Goal: Find contact information: Obtain details needed to contact an individual or organization

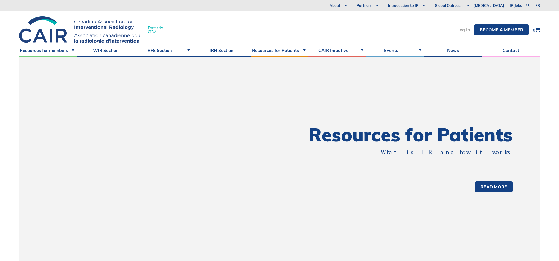
click at [463, 28] on link "Log In" at bounding box center [463, 30] width 13 height 4
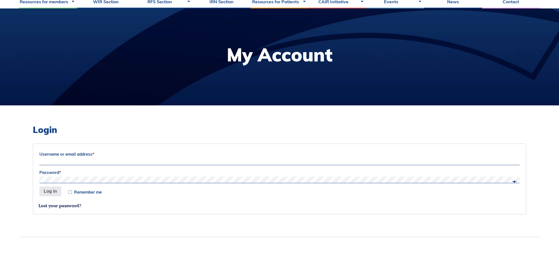
scroll to position [56, 0]
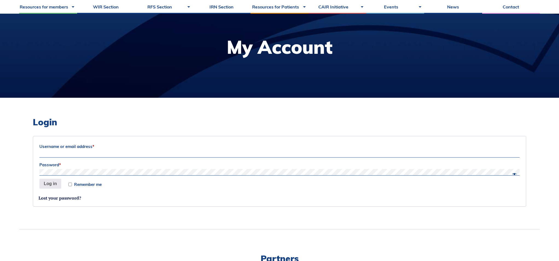
click at [122, 154] on input "Username or email address *" at bounding box center [279, 154] width 480 height 7
type input "adrien.gagneur.1@ulaval.ca"
click at [513, 172] on span at bounding box center [512, 174] width 7 height 5
click at [49, 185] on button "Log in" at bounding box center [50, 184] width 22 height 10
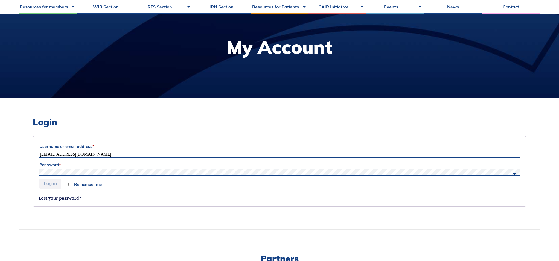
click at [72, 184] on label "Remember me" at bounding box center [84, 185] width 33 height 4
click at [72, 184] on input "Remember me" at bounding box center [70, 185] width 4 height 4
checkbox input "true"
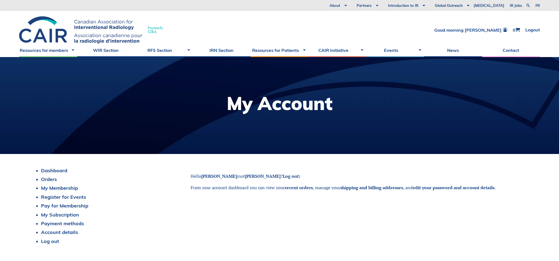
scroll to position [31, 0]
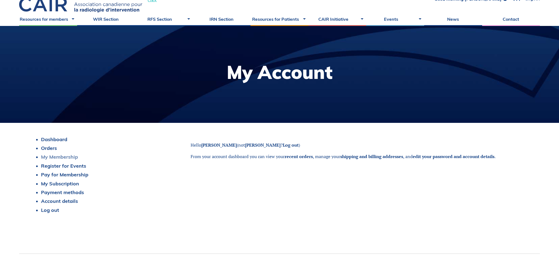
click at [57, 157] on link "My Membership" at bounding box center [59, 157] width 37 height 6
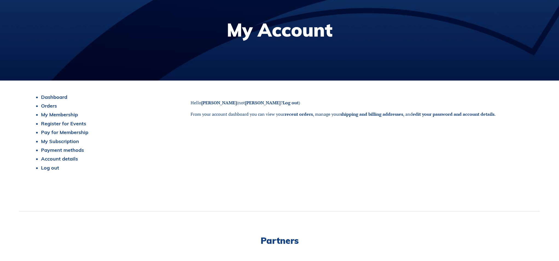
scroll to position [4, 0]
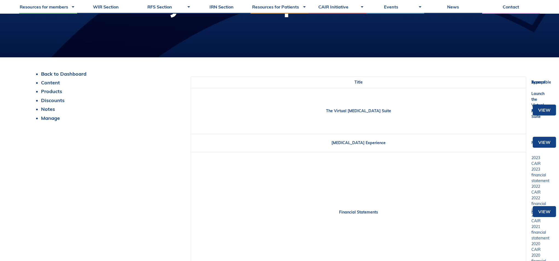
scroll to position [48, 0]
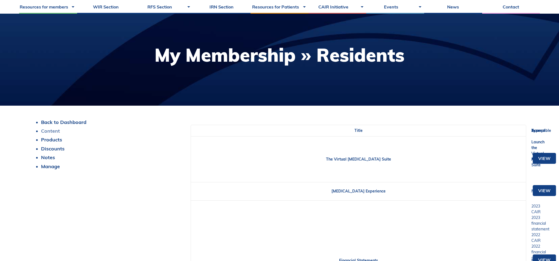
click at [55, 131] on link "Content" at bounding box center [50, 131] width 19 height 6
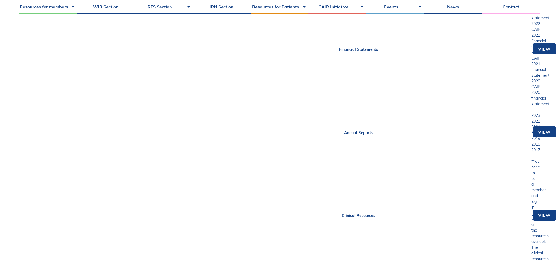
scroll to position [259, 0]
click at [352, 52] on link "Financial Statements" at bounding box center [358, 49] width 39 height 5
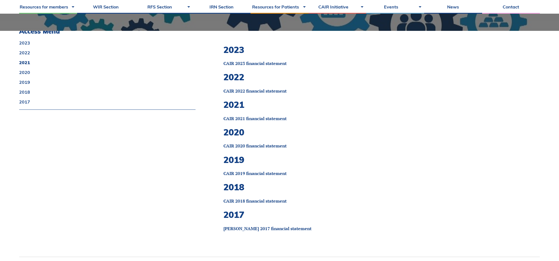
scroll to position [98, 0]
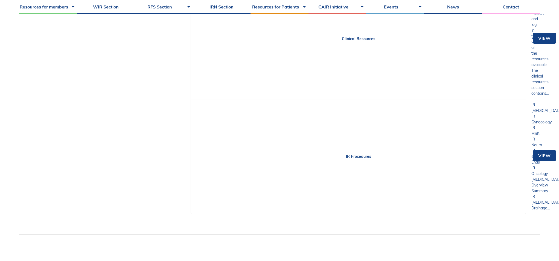
scroll to position [415, 0]
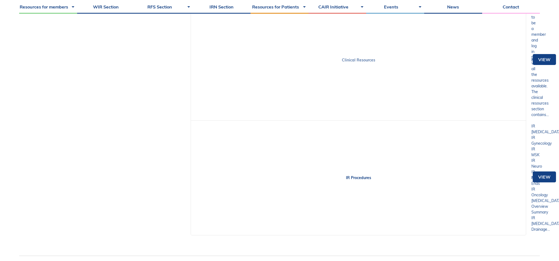
click at [360, 61] on link "Clinical Resources" at bounding box center [358, 60] width 33 height 5
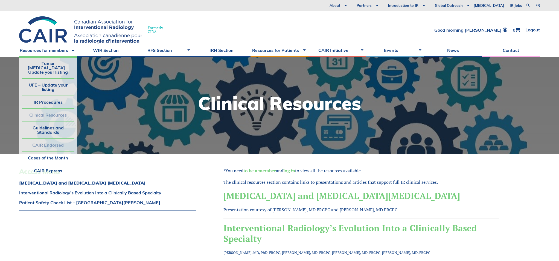
click at [51, 139] on link "CAIR Endorsed" at bounding box center [48, 145] width 52 height 13
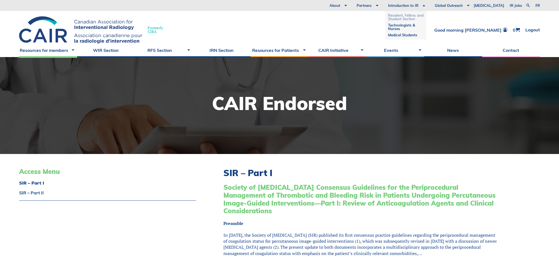
click at [421, 16] on link "Resident, Fellow, and Student Section" at bounding box center [406, 17] width 36 height 10
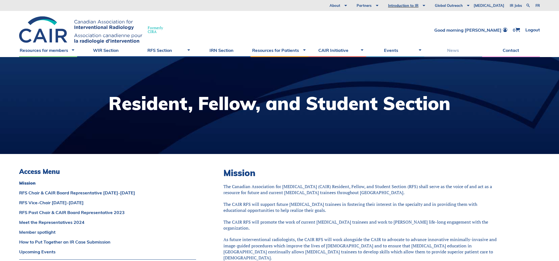
click at [457, 51] on link "News" at bounding box center [453, 50] width 58 height 14
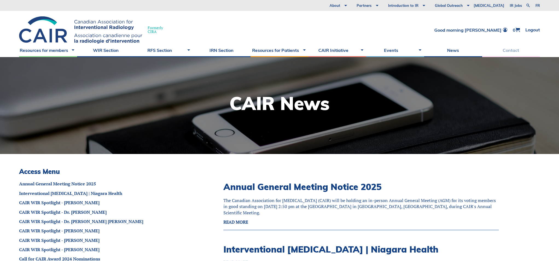
click at [511, 54] on link "Contact" at bounding box center [511, 50] width 58 height 14
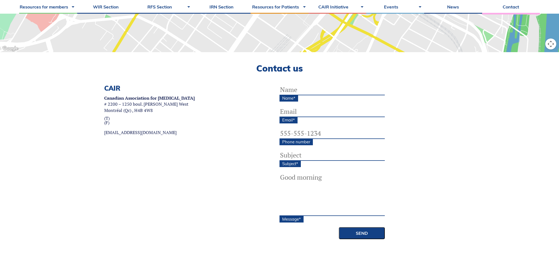
scroll to position [140, 0]
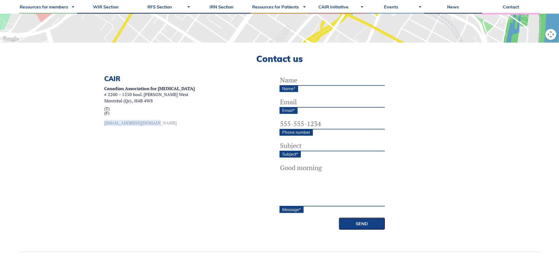
drag, startPoint x: 95, startPoint y: 123, endPoint x: 145, endPoint y: 124, distance: 50.3
click at [145, 124] on div "CAIR Canadian Association for [MEDICAL_DATA] # 2200 – 1250 boul. [PERSON_NAME][…" at bounding box center [149, 152] width 260 height 155
copy link "[EMAIL_ADDRESS][DOMAIN_NAME]"
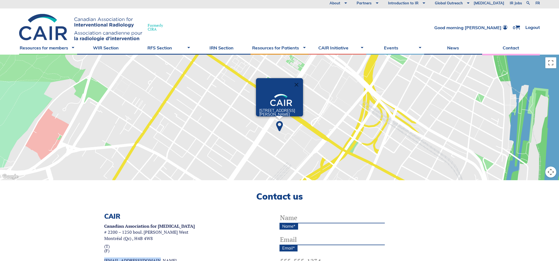
scroll to position [3, 0]
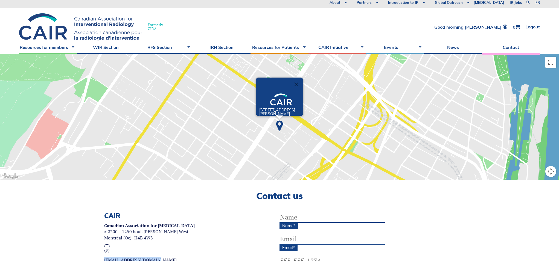
click at [549, 69] on div "[STREET_ADDRESS][PERSON_NAME]" at bounding box center [279, 117] width 559 height 126
click at [549, 65] on button "Toggle fullscreen view" at bounding box center [550, 62] width 11 height 11
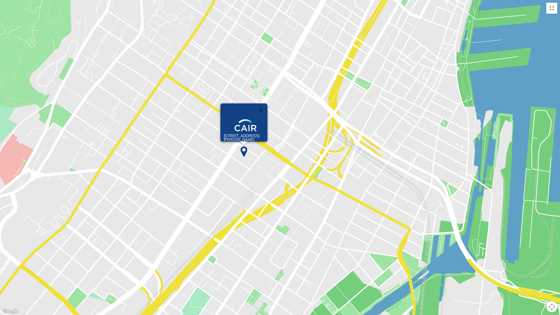
drag, startPoint x: 373, startPoint y: 142, endPoint x: 335, endPoint y: 138, distance: 38.2
click at [331, 138] on div "[STREET_ADDRESS][PERSON_NAME]" at bounding box center [280, 157] width 560 height 315
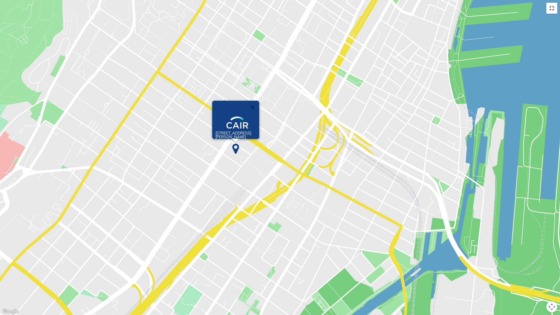
click at [551, 11] on button "Toggle fullscreen view" at bounding box center [551, 8] width 11 height 11
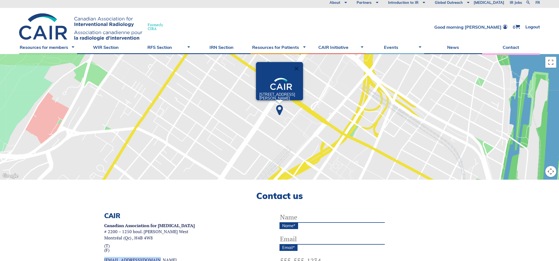
click at [549, 172] on button "Map camera controls" at bounding box center [550, 171] width 11 height 11
click at [537, 170] on button "Zoom out" at bounding box center [536, 171] width 11 height 11
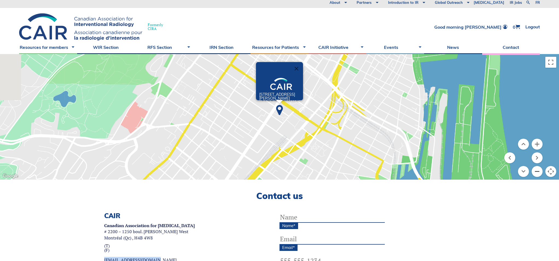
click at [537, 170] on button "Zoom out" at bounding box center [536, 171] width 11 height 11
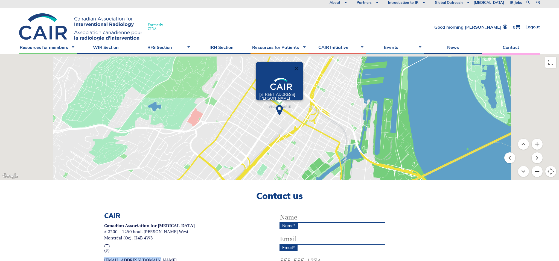
click at [537, 170] on button "Zoom out" at bounding box center [536, 171] width 11 height 11
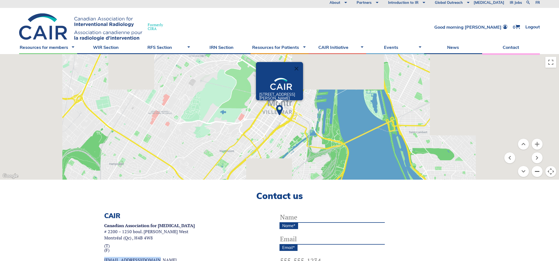
click at [536, 170] on button "Zoom out" at bounding box center [536, 171] width 11 height 11
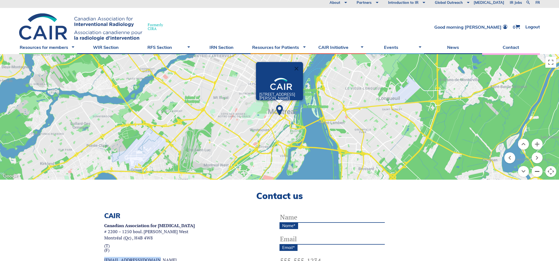
click at [536, 170] on button "Zoom out" at bounding box center [536, 171] width 11 height 11
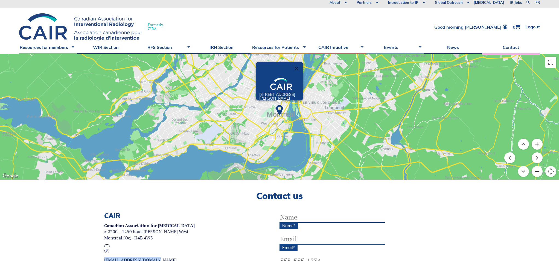
click at [536, 170] on button "Zoom out" at bounding box center [536, 171] width 11 height 11
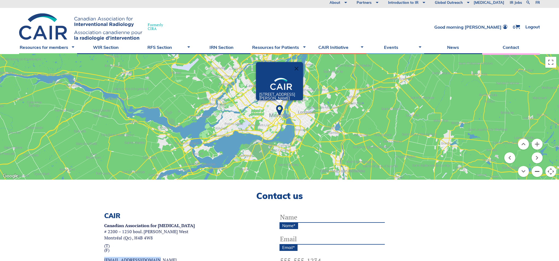
click at [536, 170] on button "Zoom out" at bounding box center [536, 171] width 11 height 11
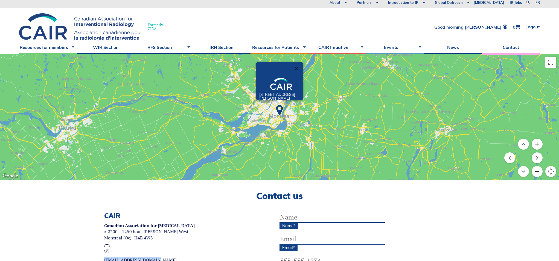
click at [536, 170] on button "Zoom out" at bounding box center [536, 171] width 11 height 11
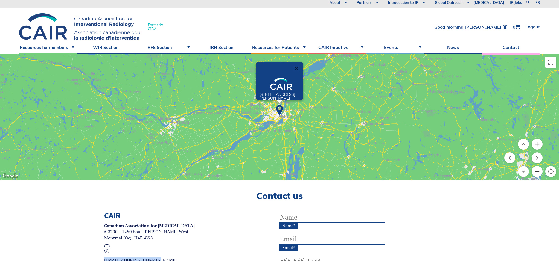
click at [536, 170] on button "Zoom out" at bounding box center [536, 171] width 11 height 11
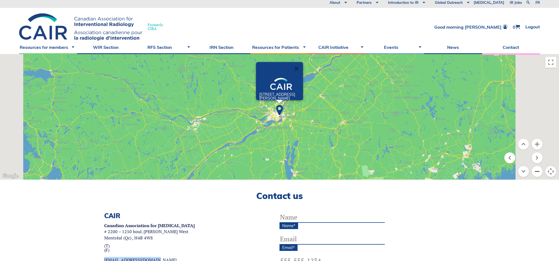
click at [536, 170] on button "Zoom out" at bounding box center [536, 171] width 11 height 11
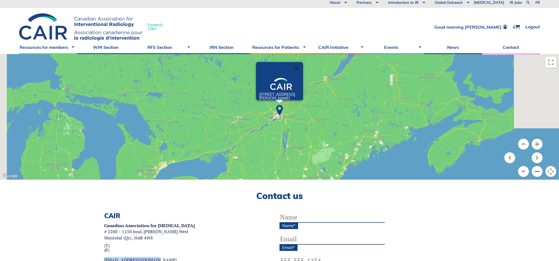
click at [536, 170] on button "Zoom out" at bounding box center [536, 171] width 11 height 11
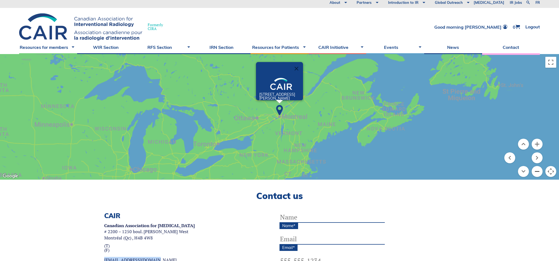
click at [536, 170] on button "Zoom out" at bounding box center [536, 171] width 11 height 11
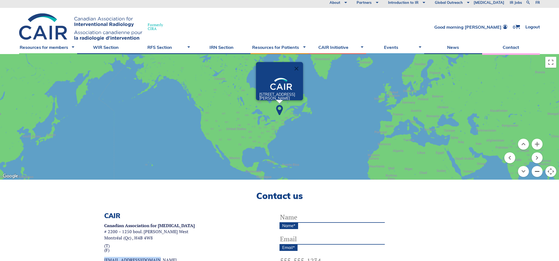
click at [536, 170] on button "Zoom out" at bounding box center [536, 171] width 11 height 11
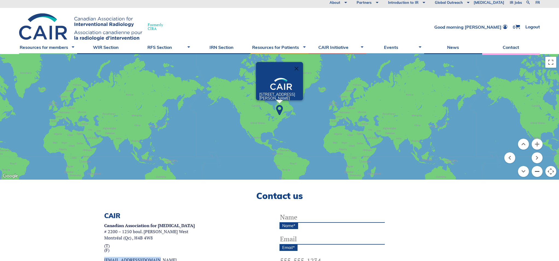
click at [536, 170] on button "Zoom out" at bounding box center [536, 171] width 11 height 11
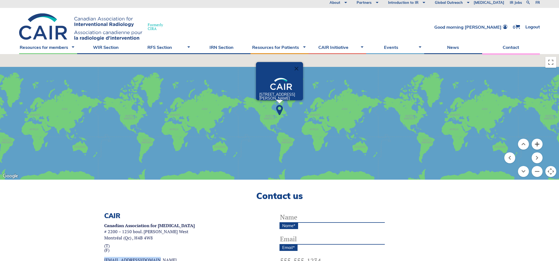
click at [537, 143] on button "Zoom in" at bounding box center [536, 144] width 11 height 11
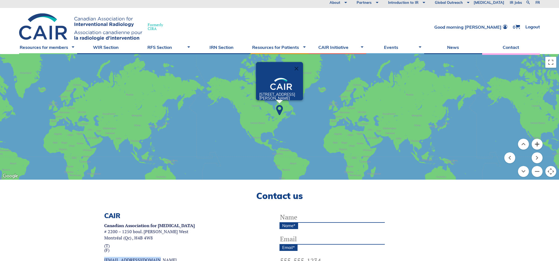
click at [537, 143] on button "Zoom in" at bounding box center [536, 144] width 11 height 11
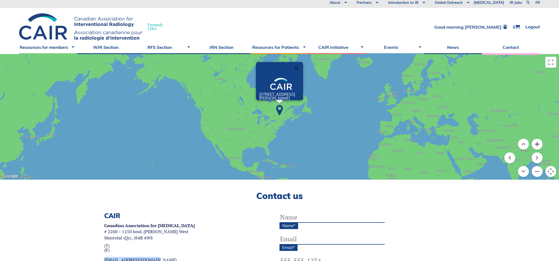
click at [537, 143] on button "Zoom in" at bounding box center [536, 144] width 11 height 11
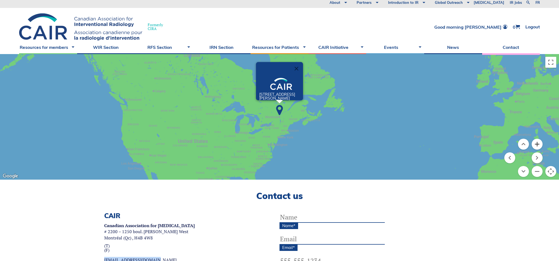
click at [537, 143] on button "Zoom in" at bounding box center [536, 144] width 11 height 11
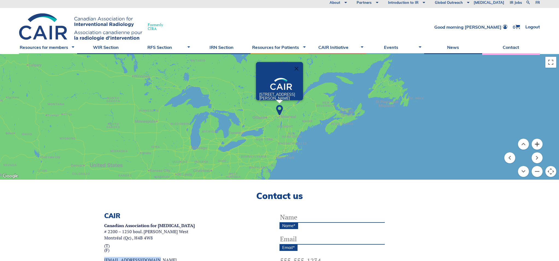
click at [537, 143] on button "Zoom in" at bounding box center [536, 144] width 11 height 11
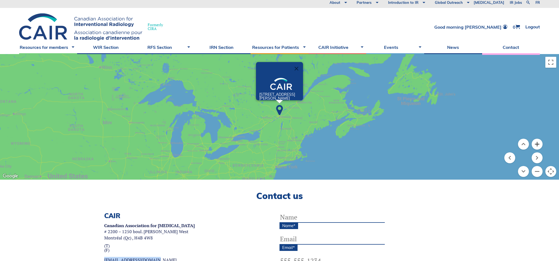
click at [537, 143] on button "Zoom in" at bounding box center [536, 144] width 11 height 11
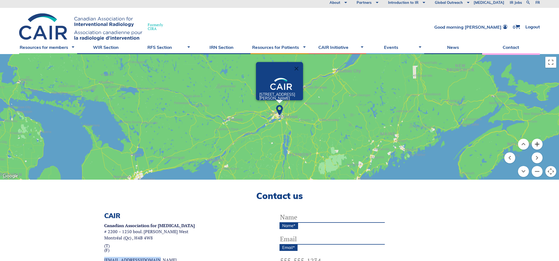
click at [537, 143] on button "Zoom in" at bounding box center [536, 144] width 11 height 11
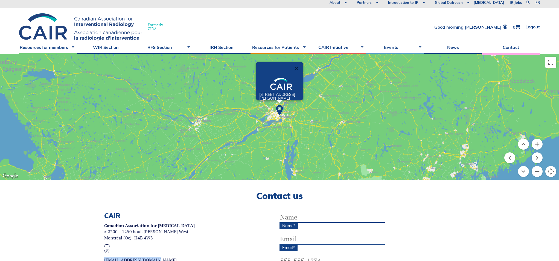
click at [537, 143] on button "Zoom in" at bounding box center [536, 144] width 11 height 11
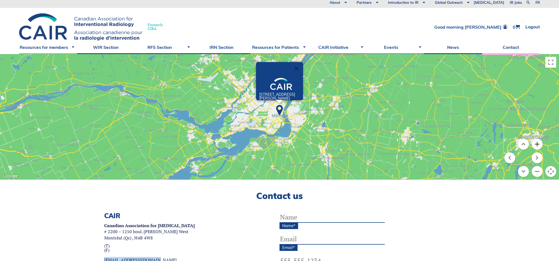
click at [537, 143] on button "Zoom in" at bounding box center [536, 144] width 11 height 11
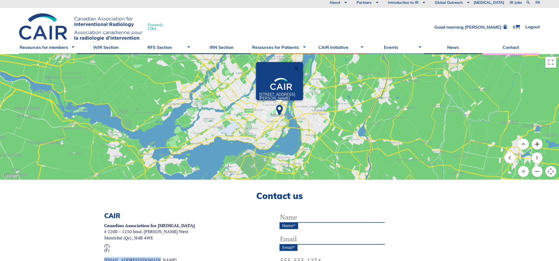
click at [537, 143] on button "Zoom in" at bounding box center [536, 144] width 11 height 11
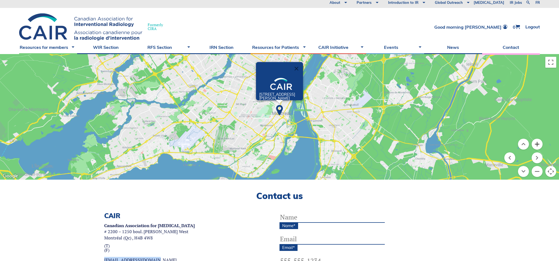
click at [537, 143] on button "Zoom in" at bounding box center [536, 144] width 11 height 11
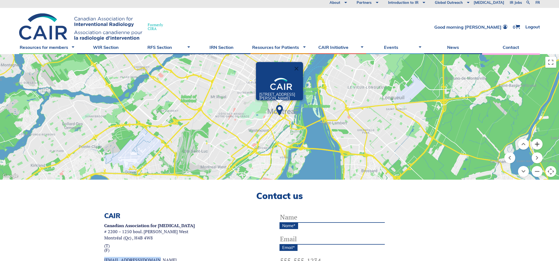
click at [537, 143] on button "Zoom in" at bounding box center [536, 144] width 11 height 11
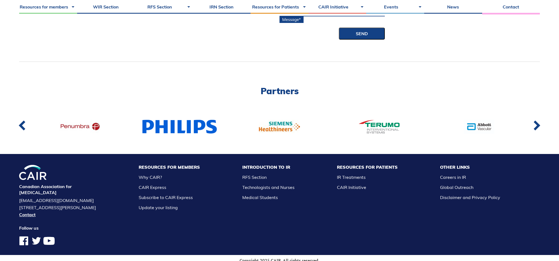
scroll to position [339, 0]
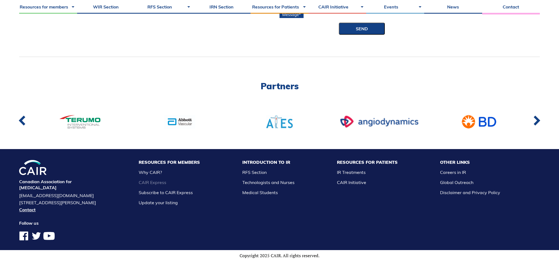
click at [166, 180] on link "CAIR Express" at bounding box center [153, 182] width 28 height 5
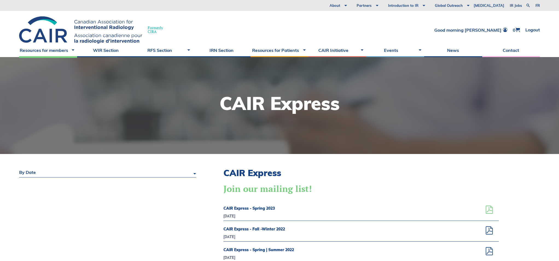
click at [490, 212] on span at bounding box center [489, 210] width 8 height 8
